Goal: Find contact information: Find contact information

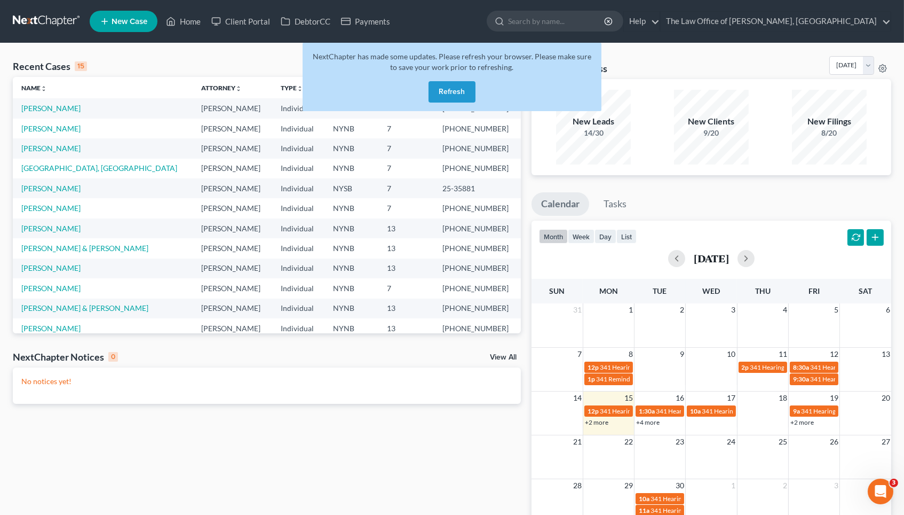
click at [451, 88] on button "Refresh" at bounding box center [452, 91] width 47 height 21
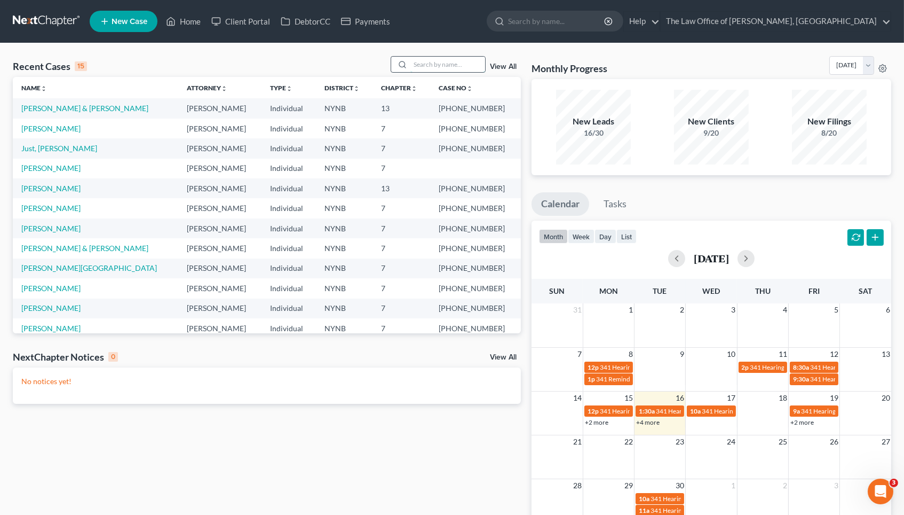
click at [421, 64] on input "search" at bounding box center [448, 64] width 75 height 15
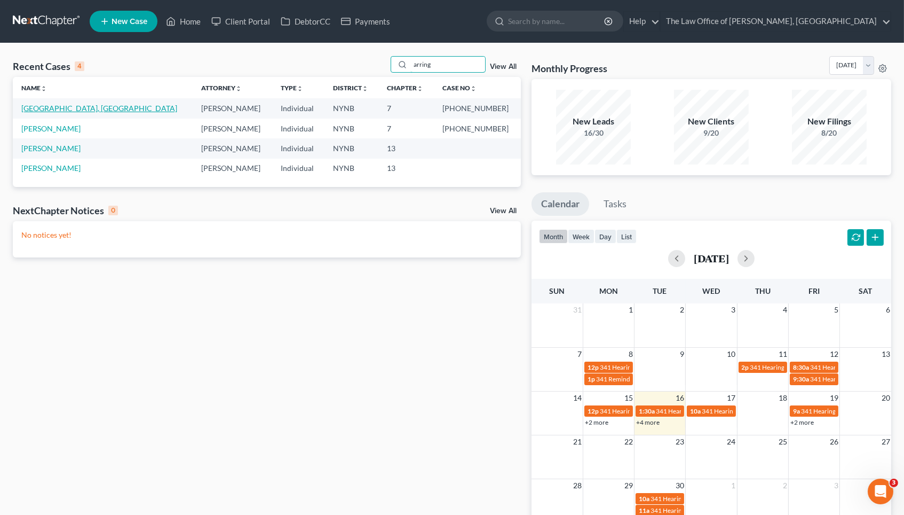
type input "arring"
click at [63, 109] on link "[GEOGRAPHIC_DATA], [GEOGRAPHIC_DATA]" at bounding box center [99, 108] width 156 height 9
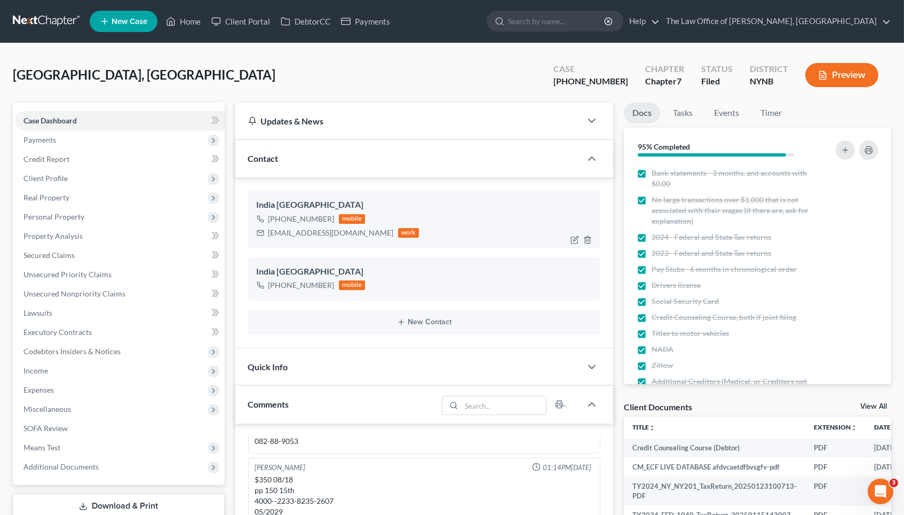
scroll to position [1123, 0]
drag, startPoint x: 257, startPoint y: 204, endPoint x: 318, endPoint y: 207, distance: 60.9
click at [318, 207] on div "India [GEOGRAPHIC_DATA]" at bounding box center [425, 205] width 336 height 13
copy div "India [GEOGRAPHIC_DATA]"
click at [176, 21] on link "Home" at bounding box center [183, 21] width 45 height 19
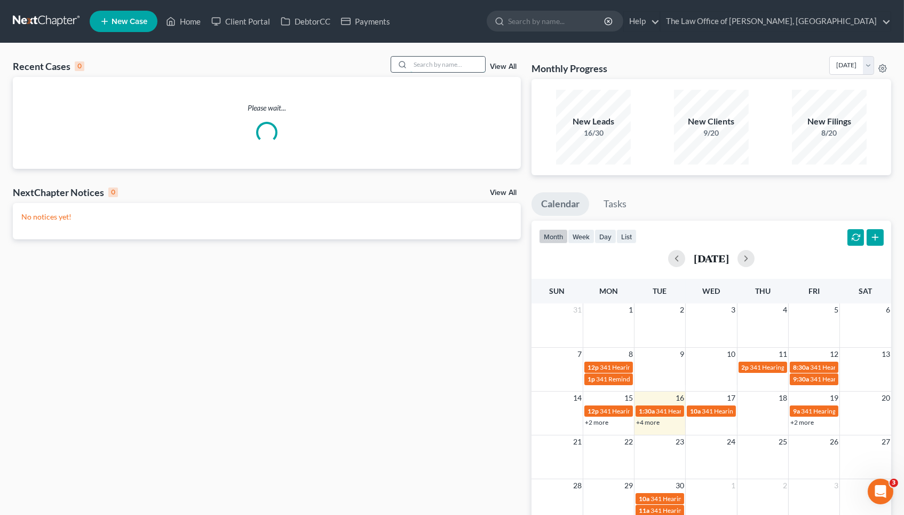
click at [427, 65] on input "search" at bounding box center [448, 64] width 75 height 15
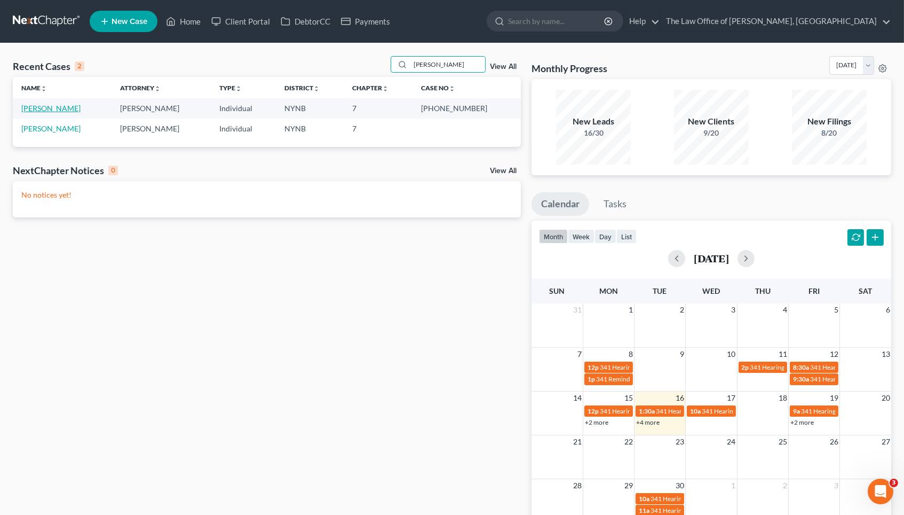
type input "[PERSON_NAME]"
click at [70, 105] on link "[PERSON_NAME]" at bounding box center [50, 108] width 59 height 9
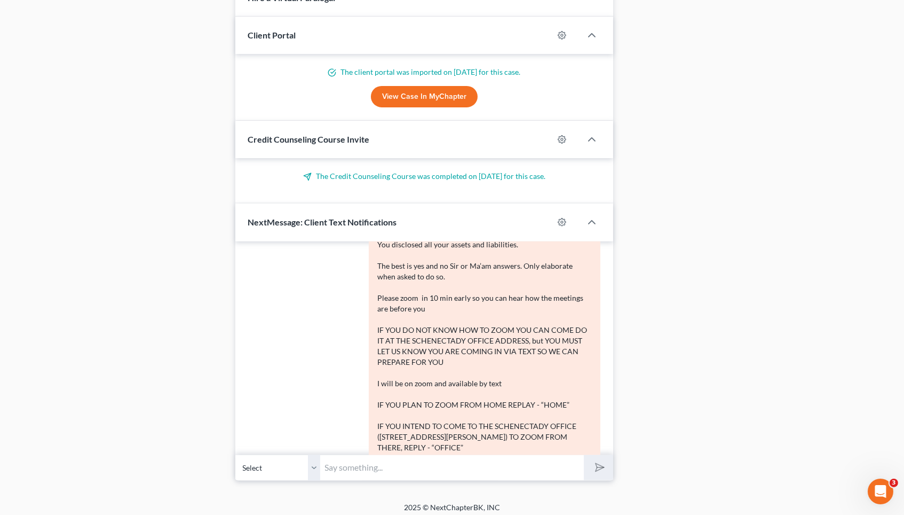
scroll to position [2018, 0]
click at [351, 462] on input "text" at bounding box center [453, 467] width 264 height 26
type input "Are you joining from home or the office?"
click at [598, 462] on button "submit" at bounding box center [598, 467] width 29 height 25
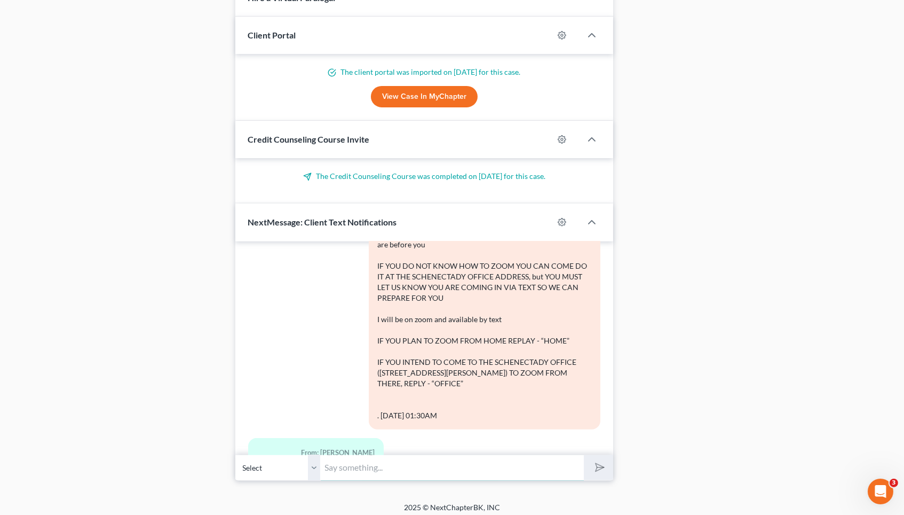
scroll to position [2130, 0]
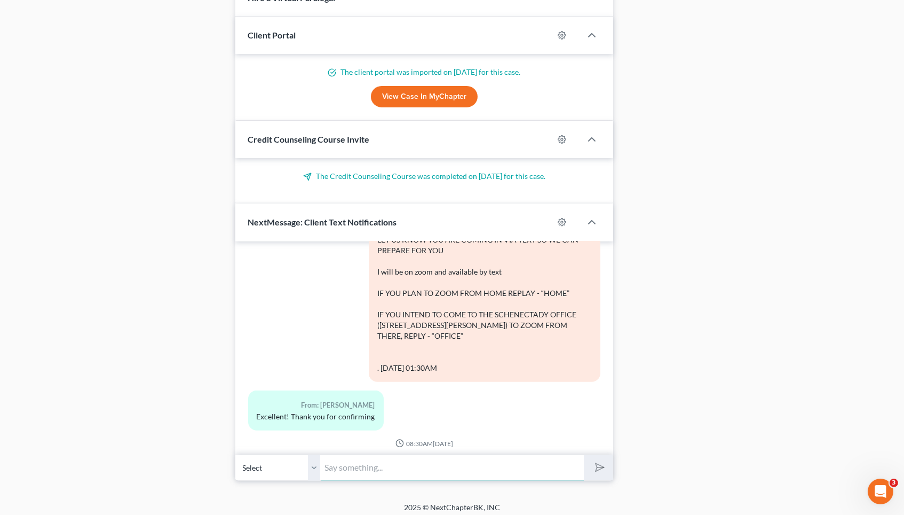
paste input "Dribusch: Meeting ID 249 190 8144, Passcode 1191985814"
type input "Dribusch: Meeting ID 249 190 8144, Passcode 1191985814"
click at [600, 467] on icon "submit" at bounding box center [597, 467] width 15 height 15
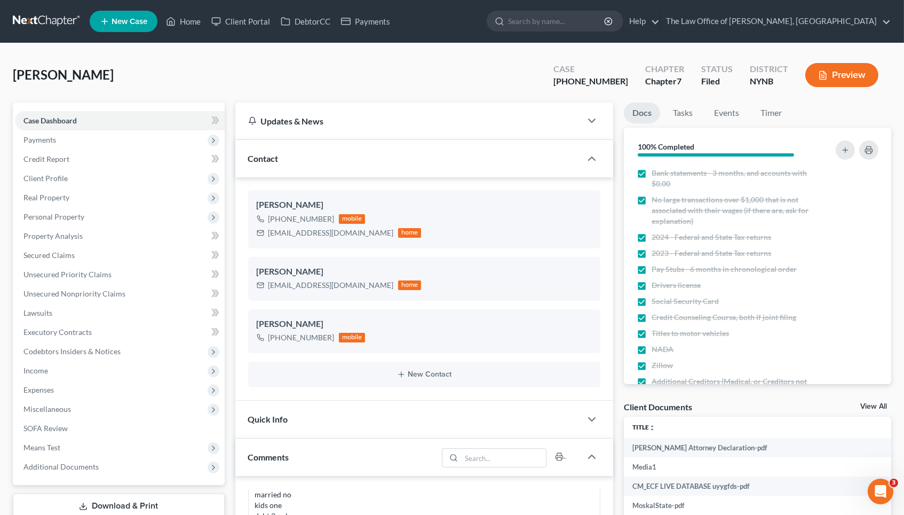
scroll to position [0, 0]
click at [191, 22] on link "Home" at bounding box center [183, 21] width 45 height 19
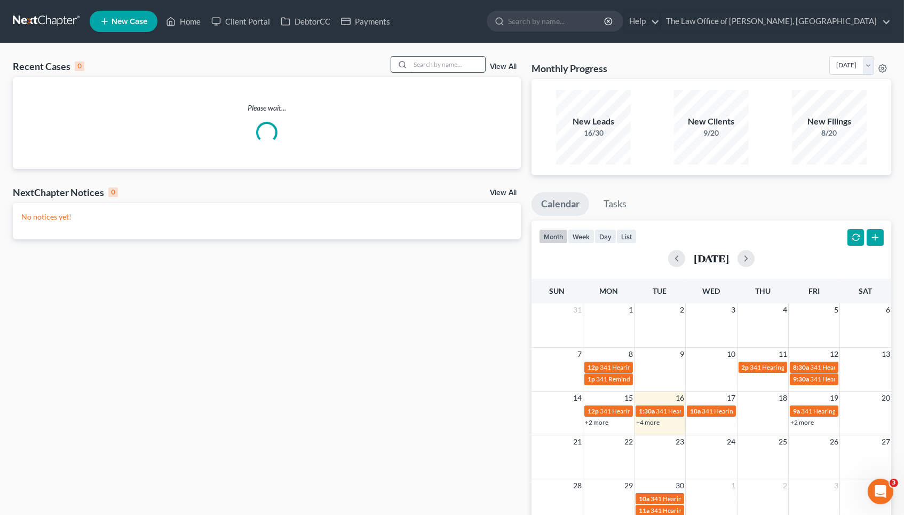
click at [467, 64] on input "search" at bounding box center [448, 64] width 75 height 15
paste input "[PERSON_NAME]"
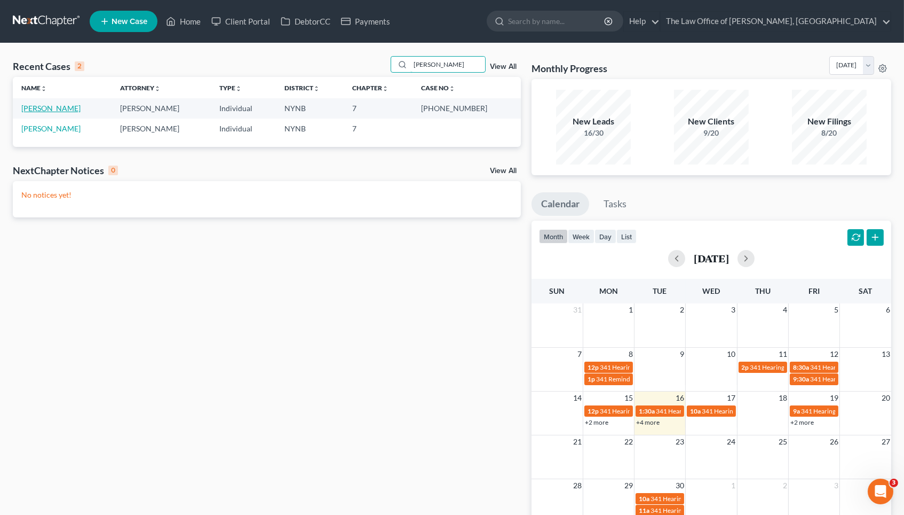
type input "[PERSON_NAME]"
click at [81, 106] on link "[PERSON_NAME]" at bounding box center [50, 108] width 59 height 9
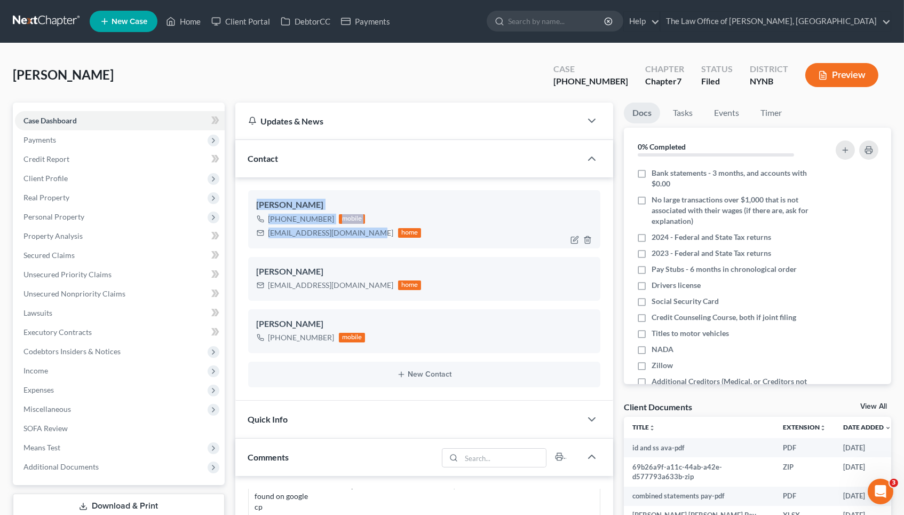
drag, startPoint x: 257, startPoint y: 202, endPoint x: 367, endPoint y: 234, distance: 113.9
click at [367, 234] on div "[PERSON_NAME] [PHONE_NUMBER] mobile [EMAIL_ADDRESS][DOMAIN_NAME] home" at bounding box center [424, 219] width 353 height 58
copy div "[PERSON_NAME] [PHONE_NUMBER] mobile [EMAIL_ADDRESS][DOMAIN_NAME]"
click at [183, 20] on link "Home" at bounding box center [183, 21] width 45 height 19
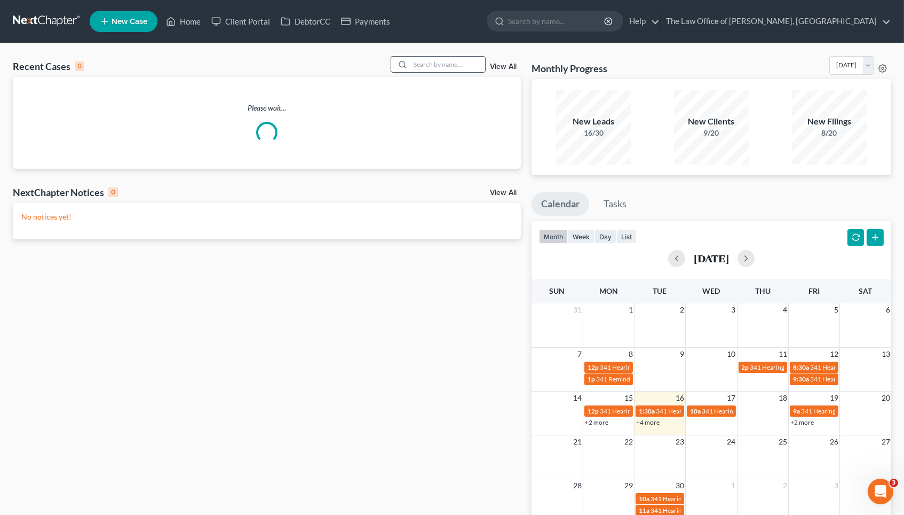
click at [444, 65] on input "search" at bounding box center [448, 64] width 75 height 15
paste input "[PERSON_NAME]"
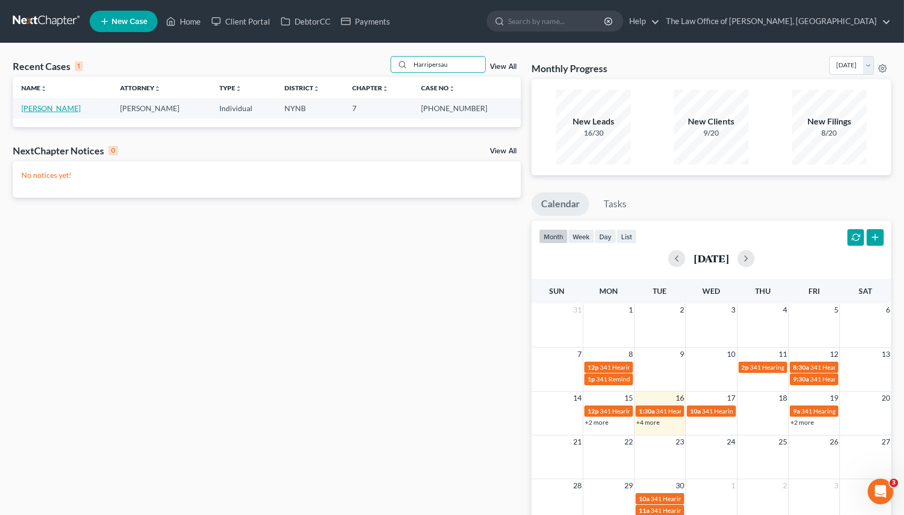
type input "Harripersau"
click at [52, 105] on link "[PERSON_NAME]" at bounding box center [50, 108] width 59 height 9
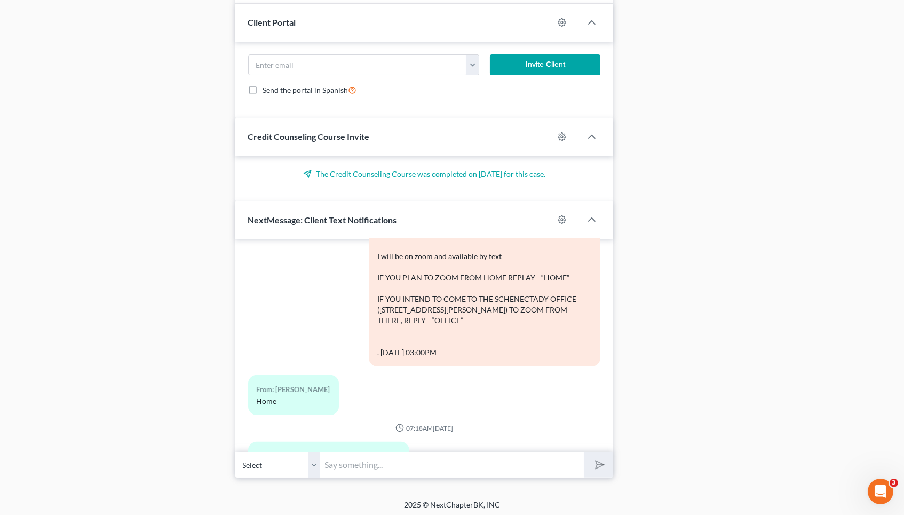
scroll to position [679, 0]
click at [369, 464] on input "text" at bounding box center [453, 466] width 264 height 26
paste input "[PERSON_NAME]"
type input "[PERSON_NAME]"
click at [368, 460] on input "[PERSON_NAME]" at bounding box center [453, 466] width 264 height 26
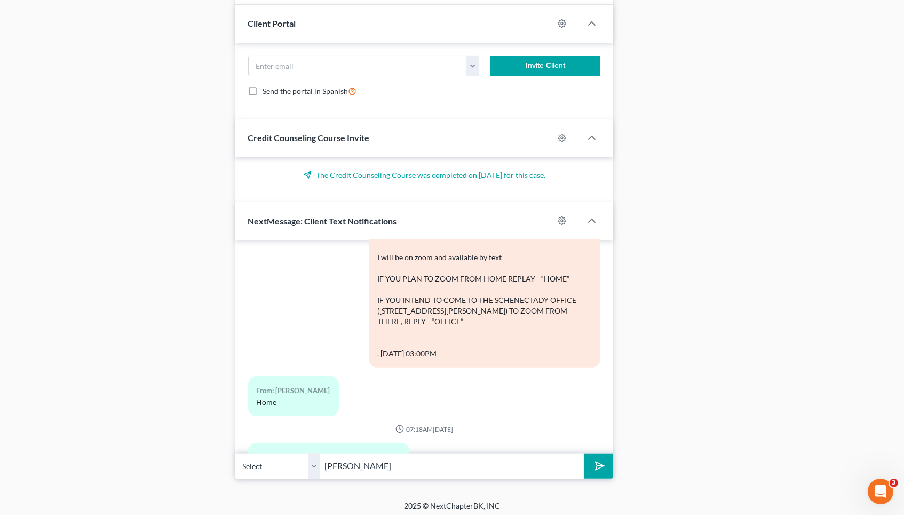
click at [368, 459] on input "[PERSON_NAME]" at bounding box center [453, 466] width 264 height 26
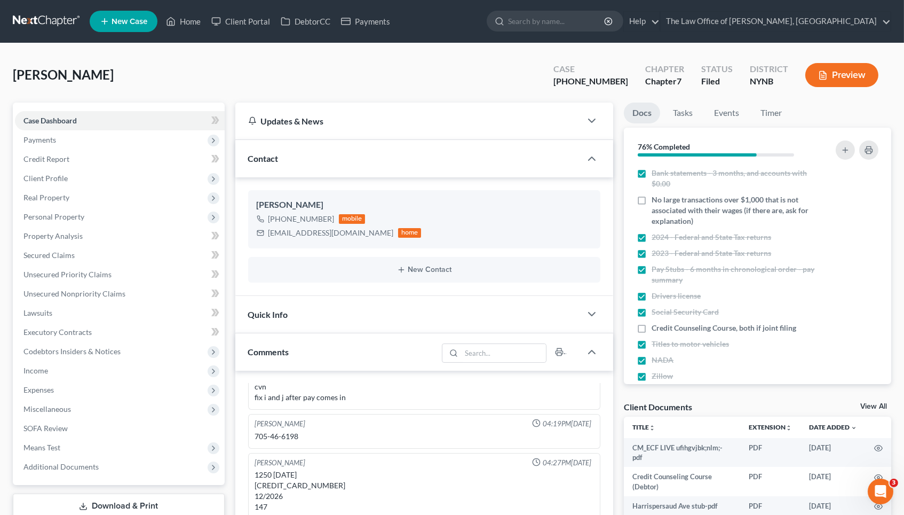
scroll to position [0, 0]
drag, startPoint x: 621, startPoint y: 83, endPoint x: 558, endPoint y: 82, distance: 63.0
click at [559, 82] on div "[PERSON_NAME] Upgraded Case [PHONE_NUMBER] Chapter Chapter 7 Status Filed Distr…" at bounding box center [452, 79] width 879 height 46
copy div "25-10956"
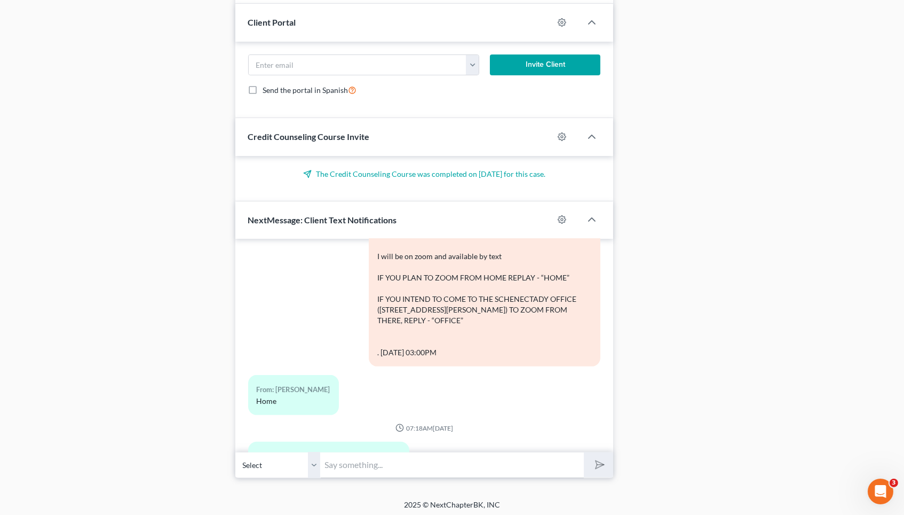
scroll to position [679, 0]
click at [340, 456] on input "text" at bounding box center [453, 466] width 264 height 26
paste input "[DATE] 03:00 PM at [DOMAIN_NAME][GEOGRAPHIC_DATA] - Dribusch: Meeting ID 249 19…"
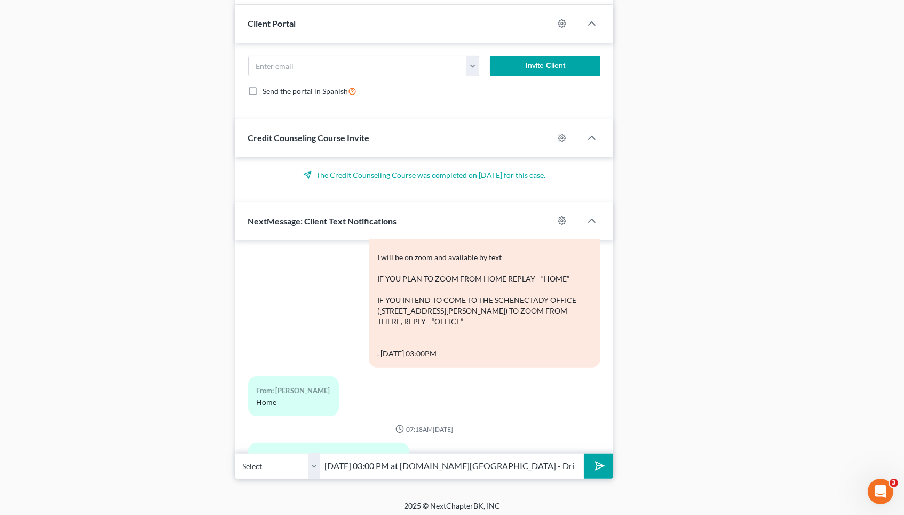
type input "[DATE] 03:00 PM at [DOMAIN_NAME][GEOGRAPHIC_DATA] - Dribusch: Meeting ID 249 19…"
click at [596, 465] on polygon "submit" at bounding box center [598, 466] width 13 height 13
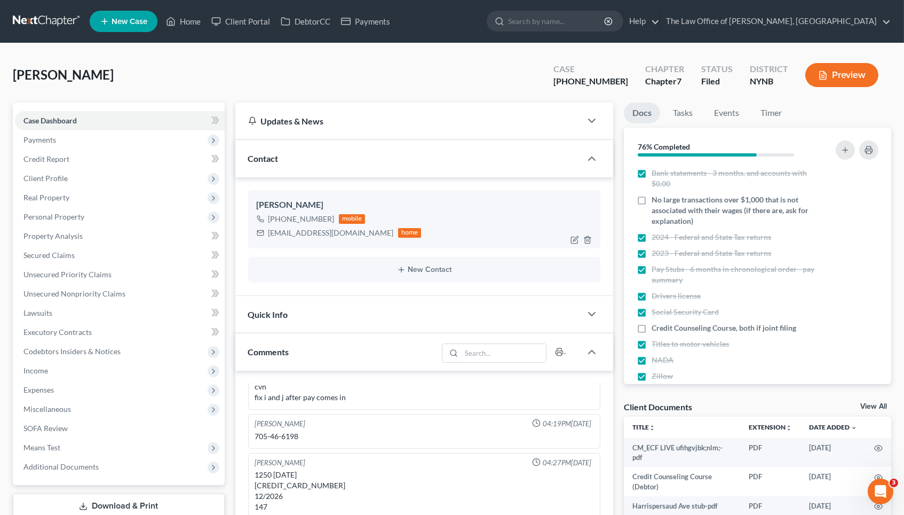
scroll to position [995, 0]
drag, startPoint x: 257, startPoint y: 202, endPoint x: 379, endPoint y: 234, distance: 126.4
click at [379, 234] on div "[PERSON_NAME] [PHONE_NUMBER] mobile [EMAIL_ADDRESS][DOMAIN_NAME] home" at bounding box center [424, 219] width 353 height 58
copy div "[PERSON_NAME] [PHONE_NUMBER] mobile [EMAIL_ADDRESS][DOMAIN_NAME]"
click at [191, 19] on link "Home" at bounding box center [183, 21] width 45 height 19
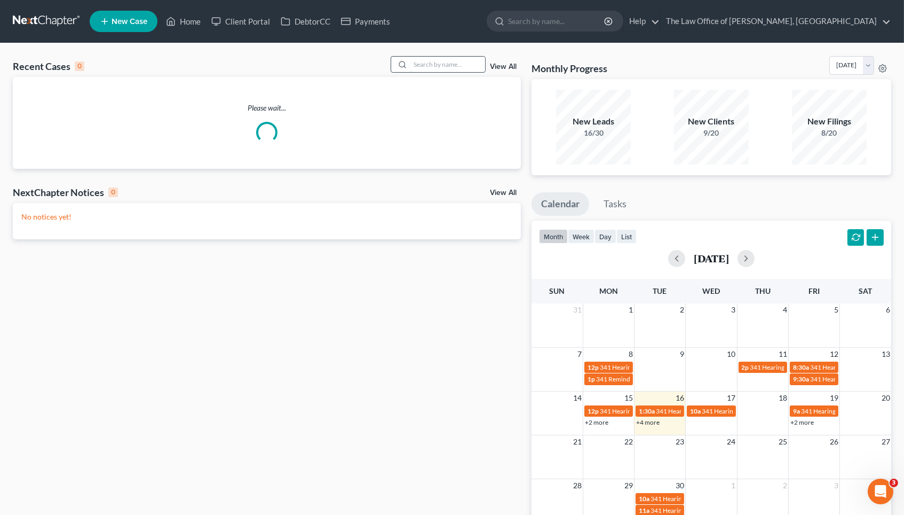
click at [448, 64] on input "search" at bounding box center [448, 64] width 75 height 15
paste input "25−10955"
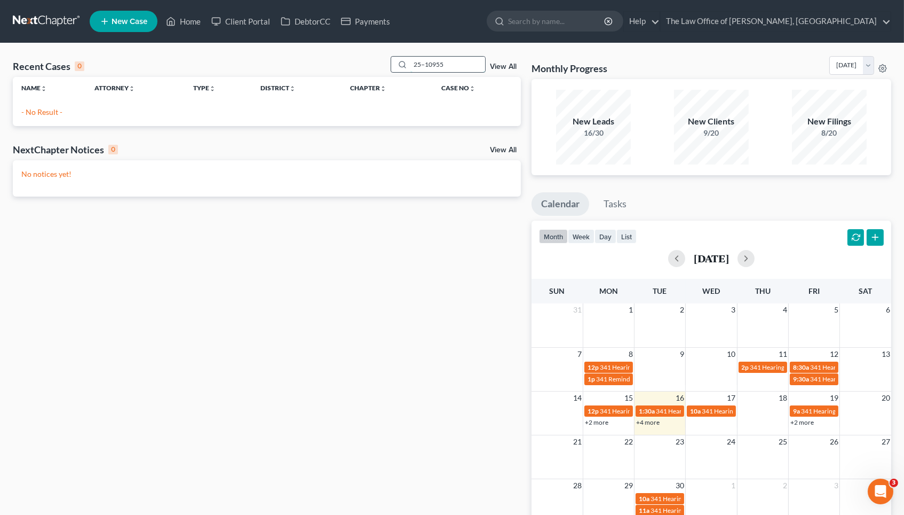
click at [427, 65] on input "25−10955" at bounding box center [448, 64] width 75 height 15
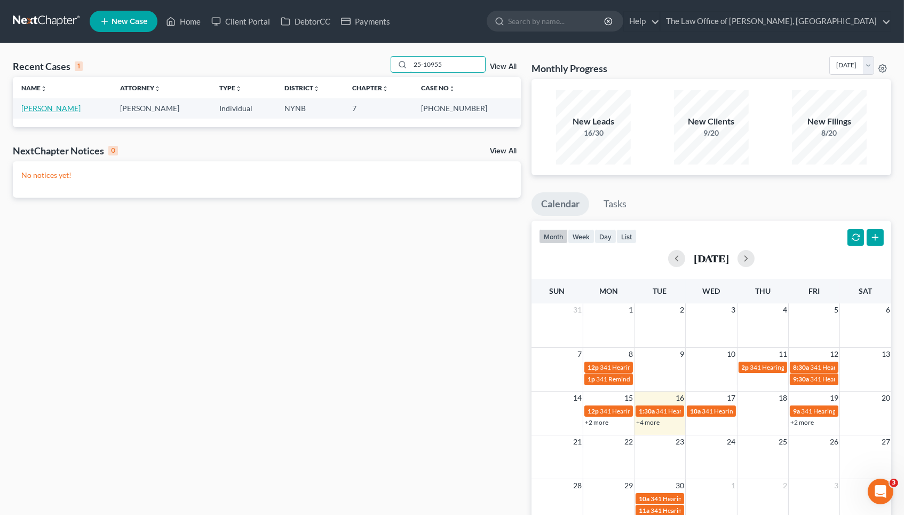
type input "25-10955"
click at [53, 105] on link "[PERSON_NAME]" at bounding box center [50, 108] width 59 height 9
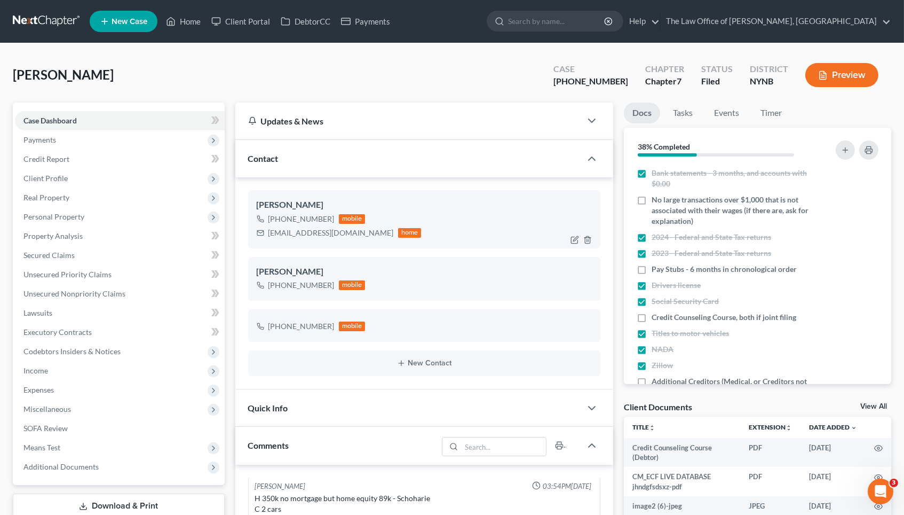
scroll to position [1371, 0]
drag, startPoint x: 257, startPoint y: 269, endPoint x: 330, endPoint y: 287, distance: 74.8
click at [330, 287] on div "[PERSON_NAME] [PHONE_NUMBER] mobile" at bounding box center [424, 279] width 353 height 44
copy div "[PERSON_NAME] [PHONE_NUMBER]"
